Goal: Check status

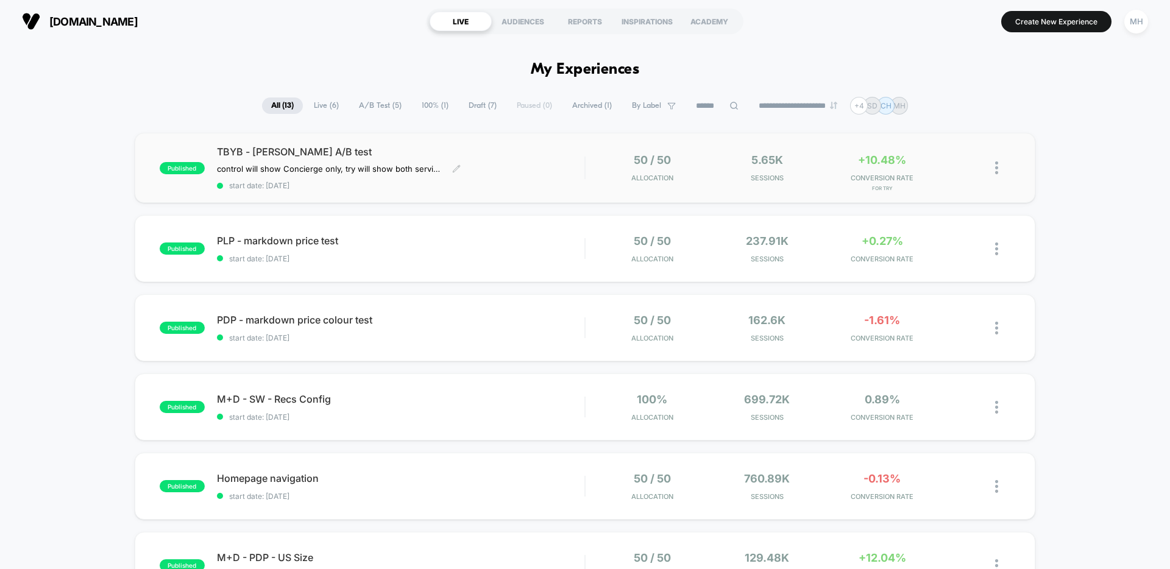
click at [302, 154] on span "TBYB - [PERSON_NAME] A/B test" at bounding box center [400, 152] width 367 height 12
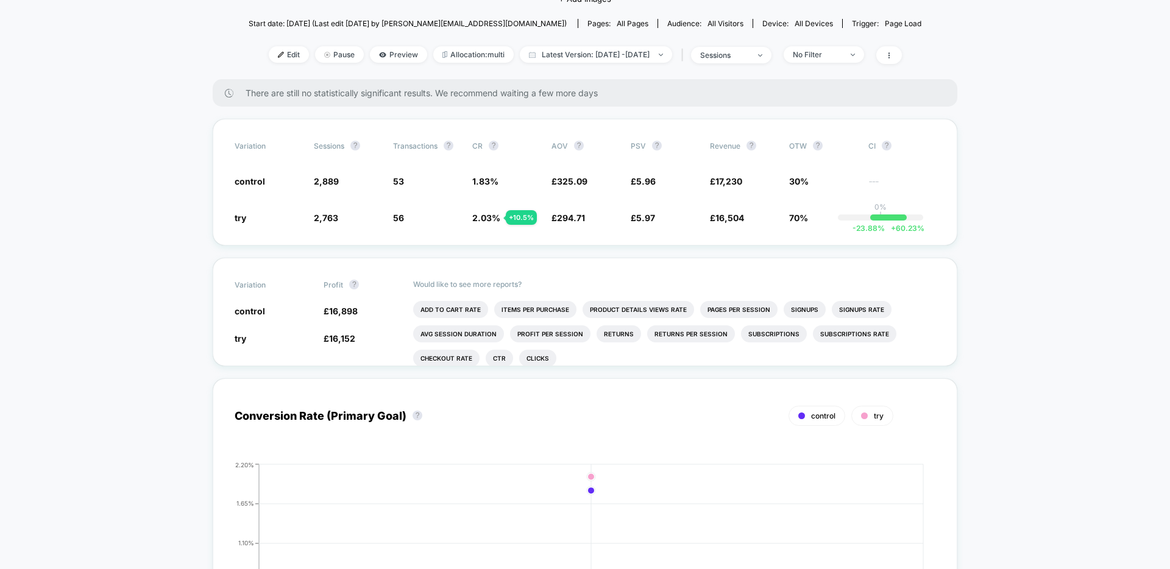
scroll to position [166, 0]
